Goal: Task Accomplishment & Management: Use online tool/utility

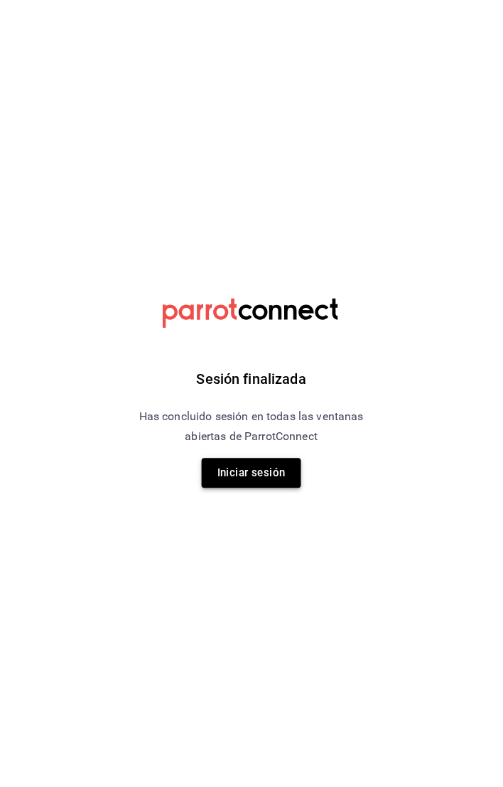
click at [274, 464] on button "Iniciar sesión" at bounding box center [252, 473] width 100 height 30
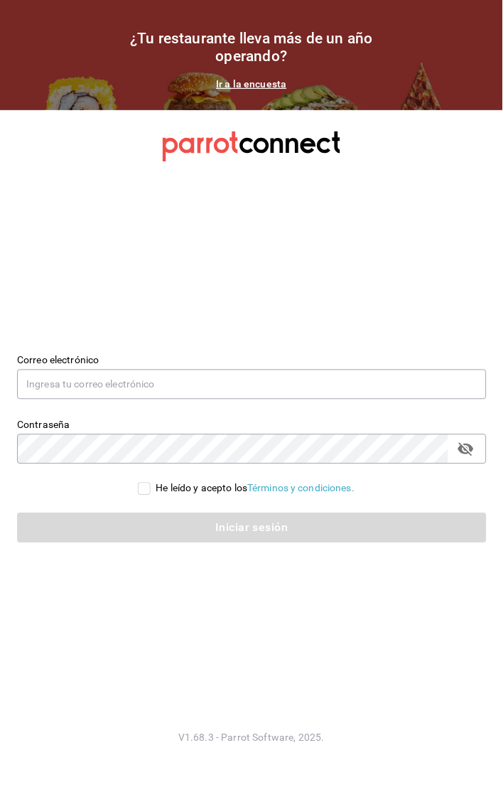
click at [146, 360] on label "Correo electrónico" at bounding box center [252, 360] width 470 height 10
click at [156, 377] on input "text" at bounding box center [252, 385] width 470 height 30
type input "G"
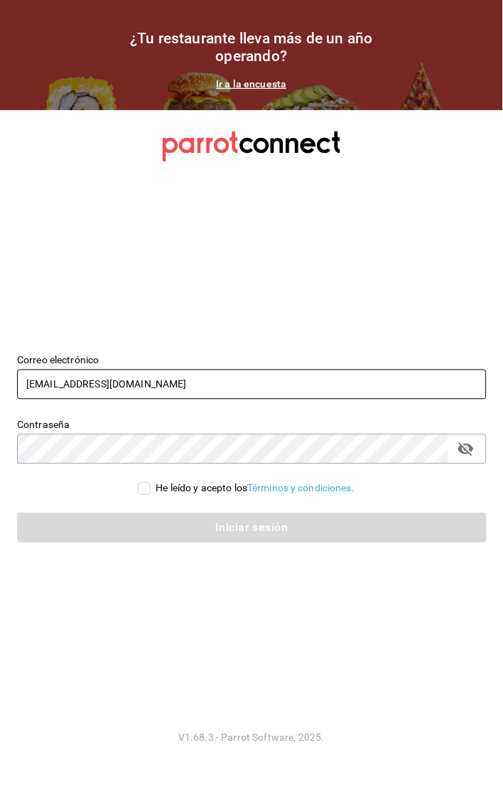
type input "[EMAIL_ADDRESS][DOMAIN_NAME]"
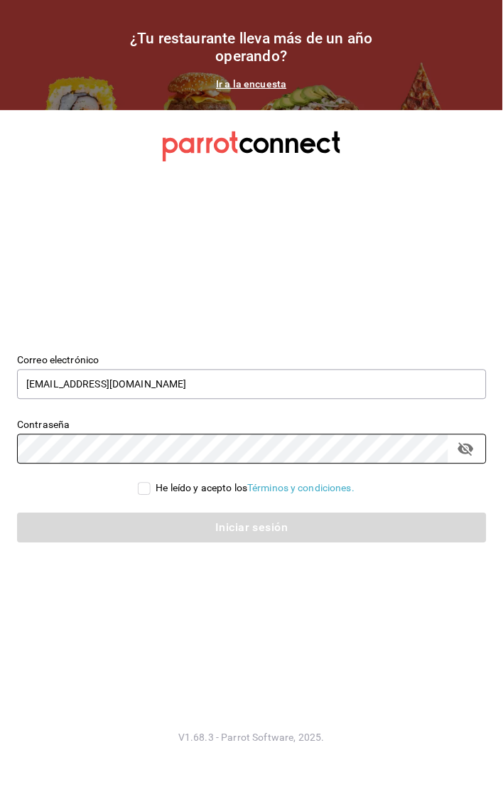
click at [138, 486] on input "He leído y acepto los Términos y condiciones." at bounding box center [144, 489] width 13 height 13
checkbox input "true"
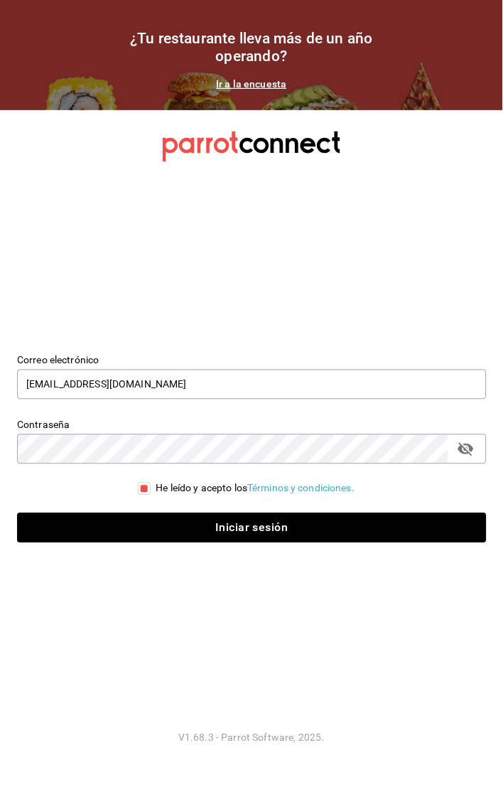
click at [139, 512] on div "Iniciar sesión" at bounding box center [243, 519] width 487 height 47
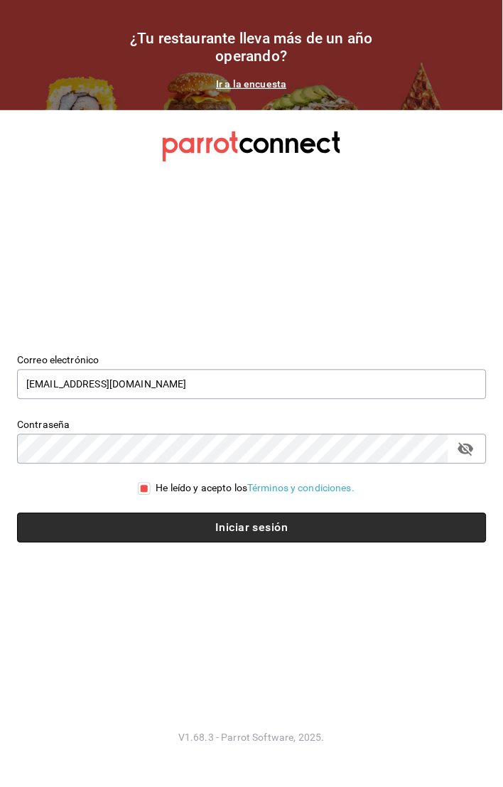
click at [139, 515] on button "Iniciar sesión" at bounding box center [252, 528] width 470 height 30
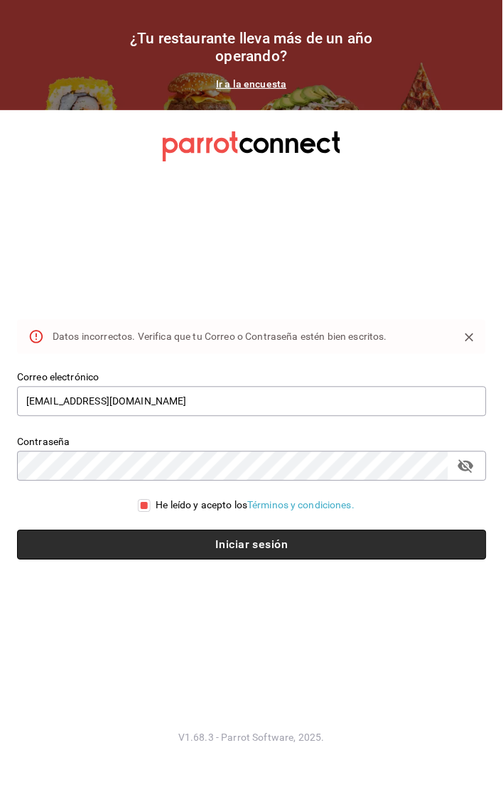
click at [265, 545] on button "Iniciar sesión" at bounding box center [252, 545] width 470 height 30
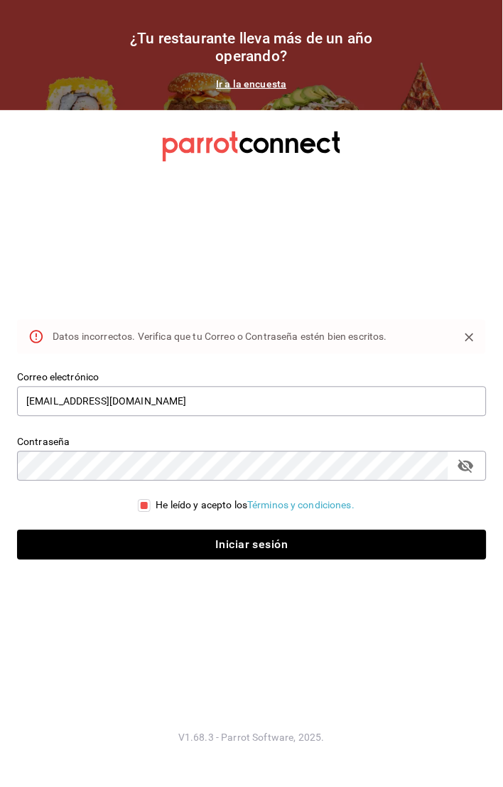
click at [468, 463] on icon "passwordField" at bounding box center [466, 467] width 16 height 14
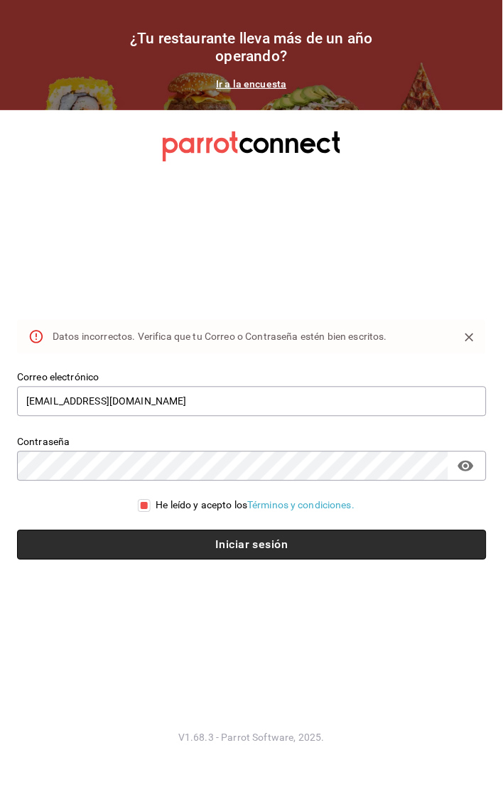
click at [331, 544] on button "Iniciar sesión" at bounding box center [252, 545] width 470 height 30
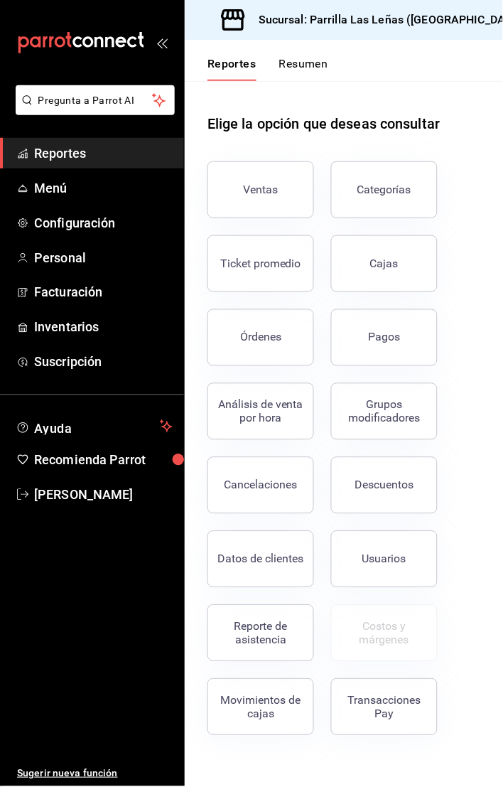
click at [107, 153] on span "Reportes" at bounding box center [103, 153] width 139 height 19
click at [254, 629] on div "Reporte de asistencia" at bounding box center [261, 633] width 88 height 27
